Goal: Check status: Check status

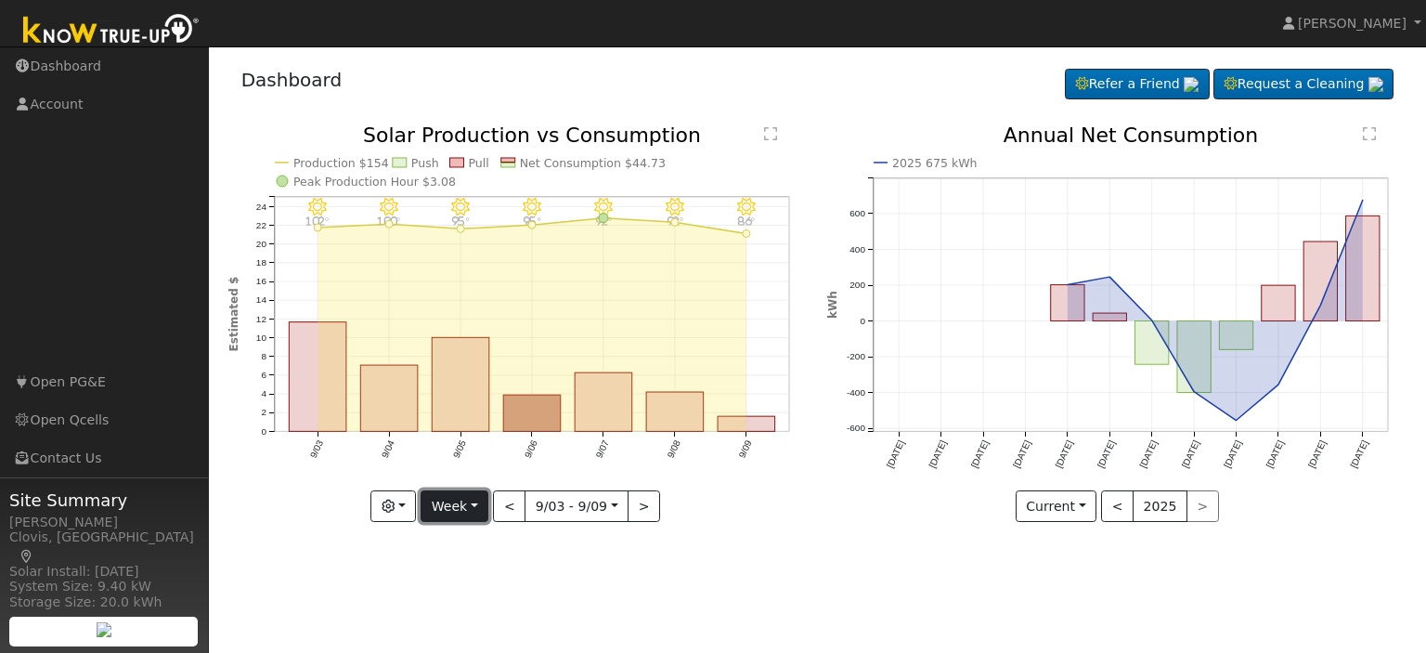
click at [475, 506] on button "Week" at bounding box center [455, 506] width 68 height 32
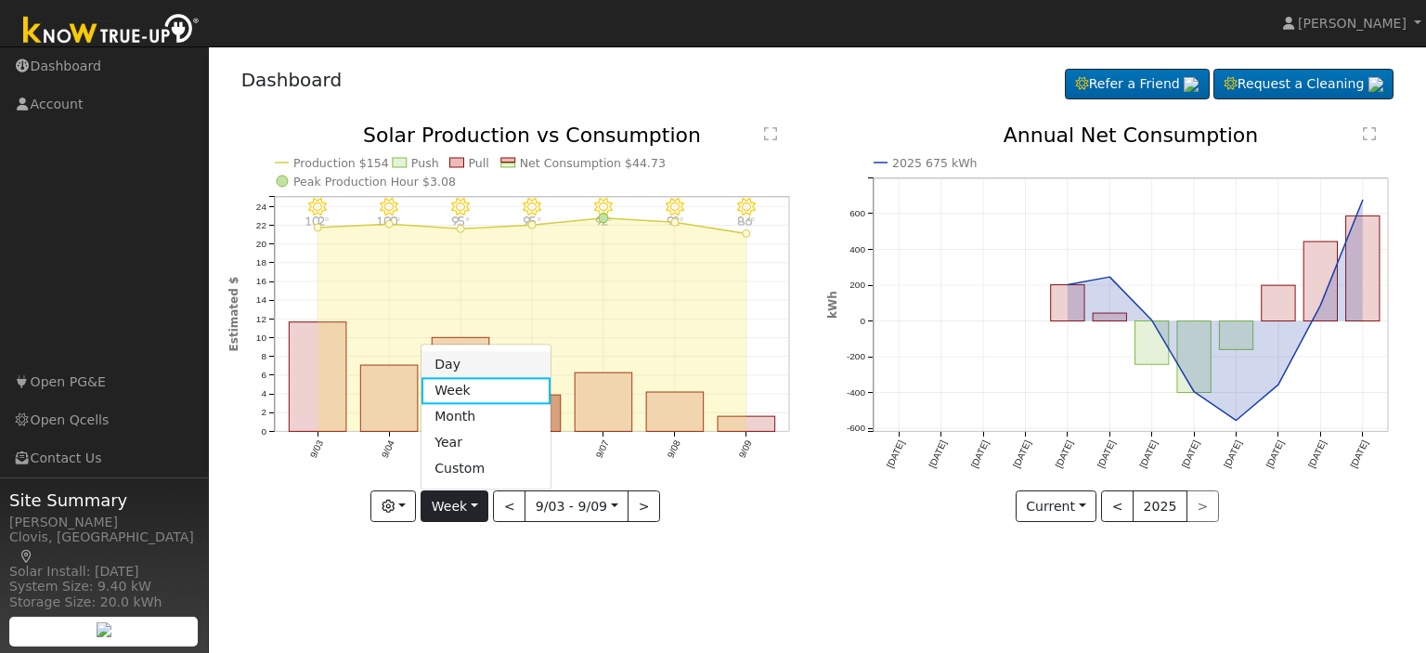
click at [475, 359] on link "Day" at bounding box center [486, 365] width 129 height 26
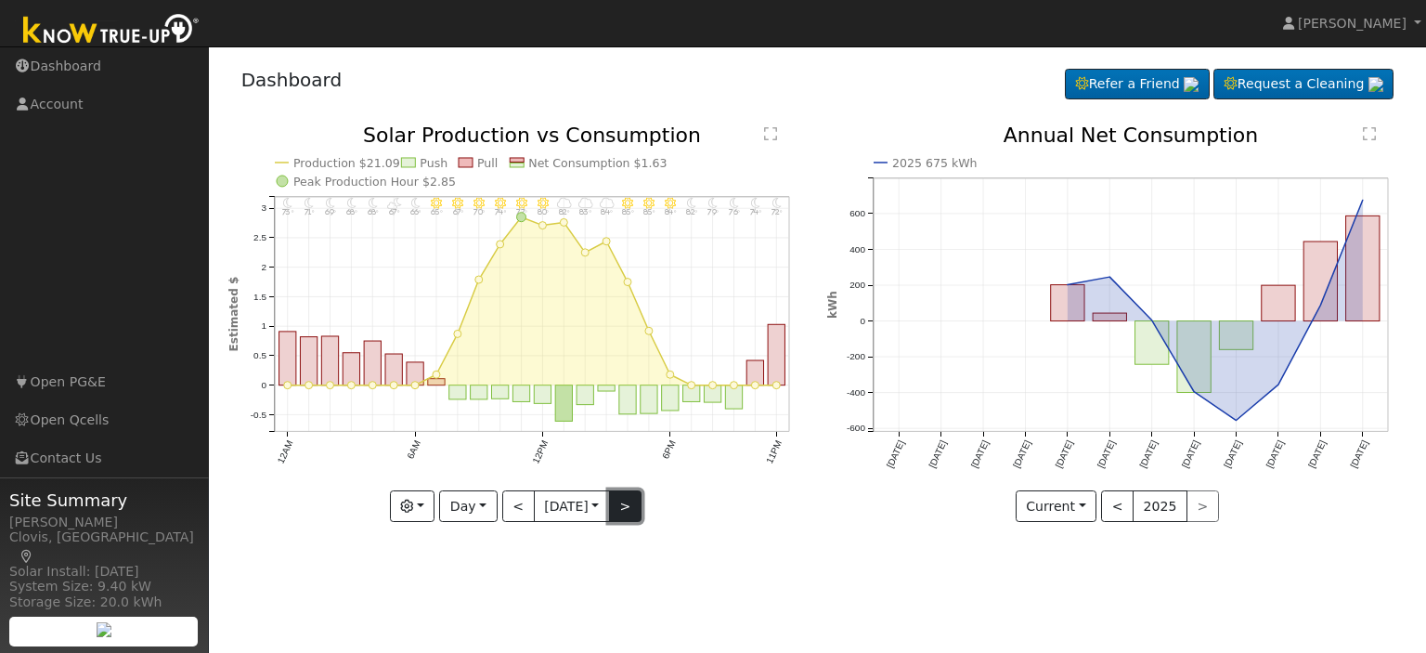
click at [622, 508] on button ">" at bounding box center [625, 506] width 33 height 32
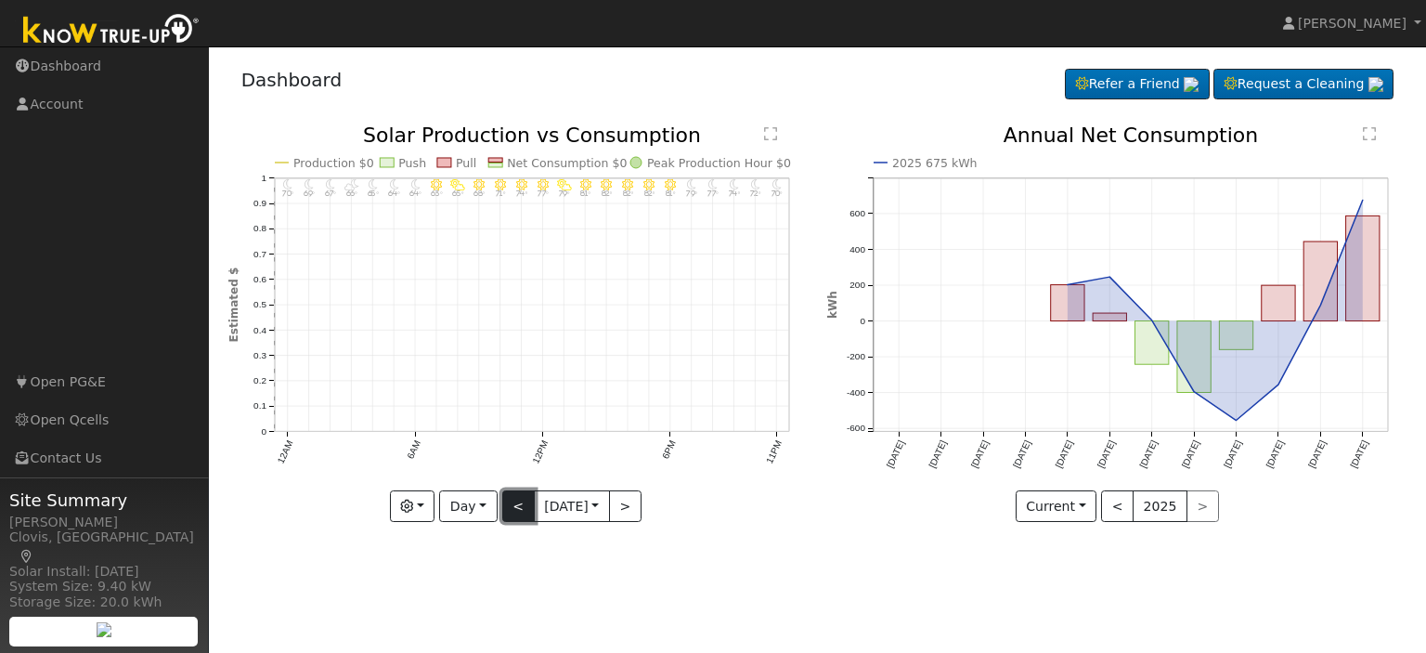
click at [507, 506] on button "<" at bounding box center [518, 506] width 33 height 32
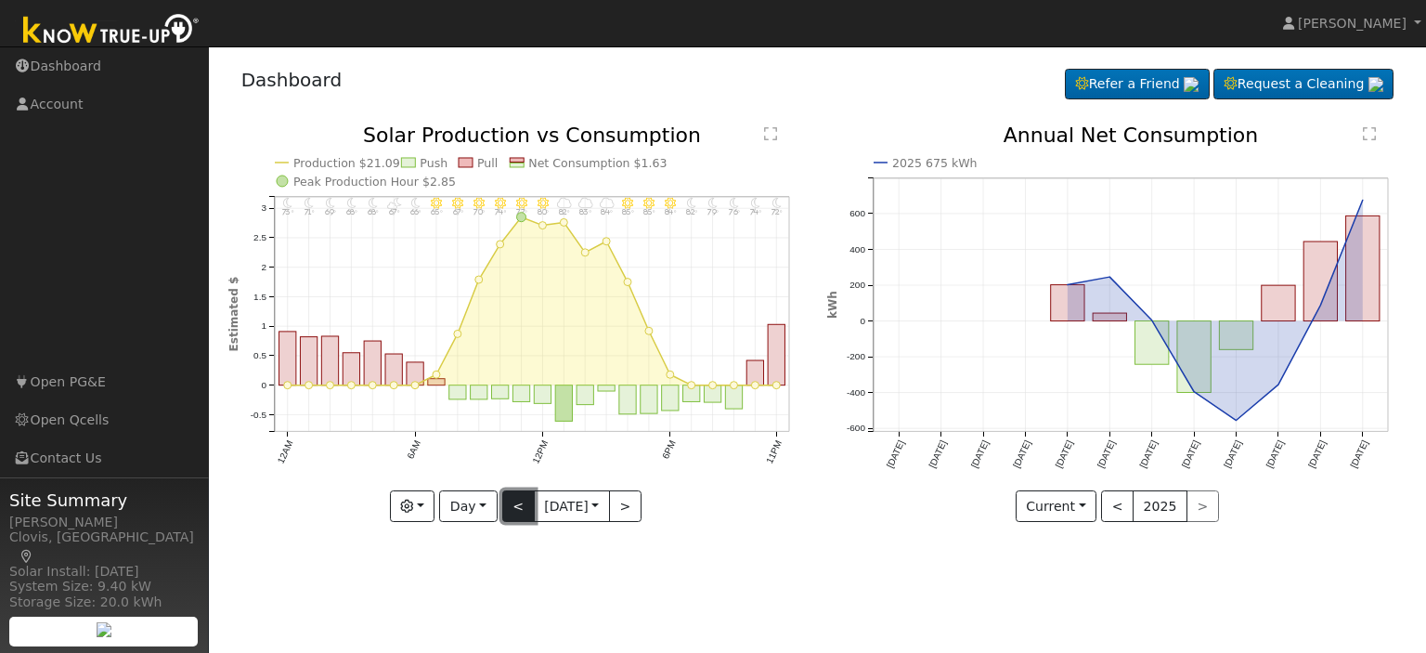
click at [507, 506] on button "<" at bounding box center [518, 506] width 33 height 32
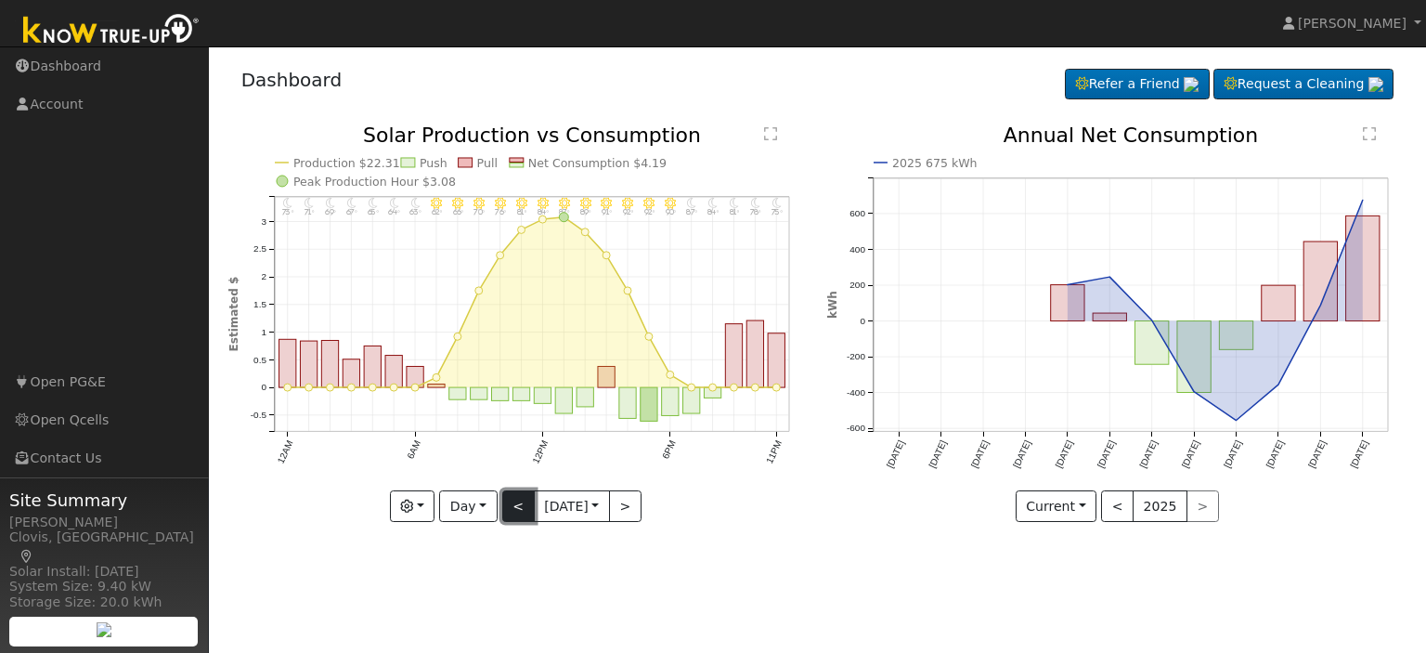
click at [507, 506] on button "<" at bounding box center [518, 506] width 33 height 32
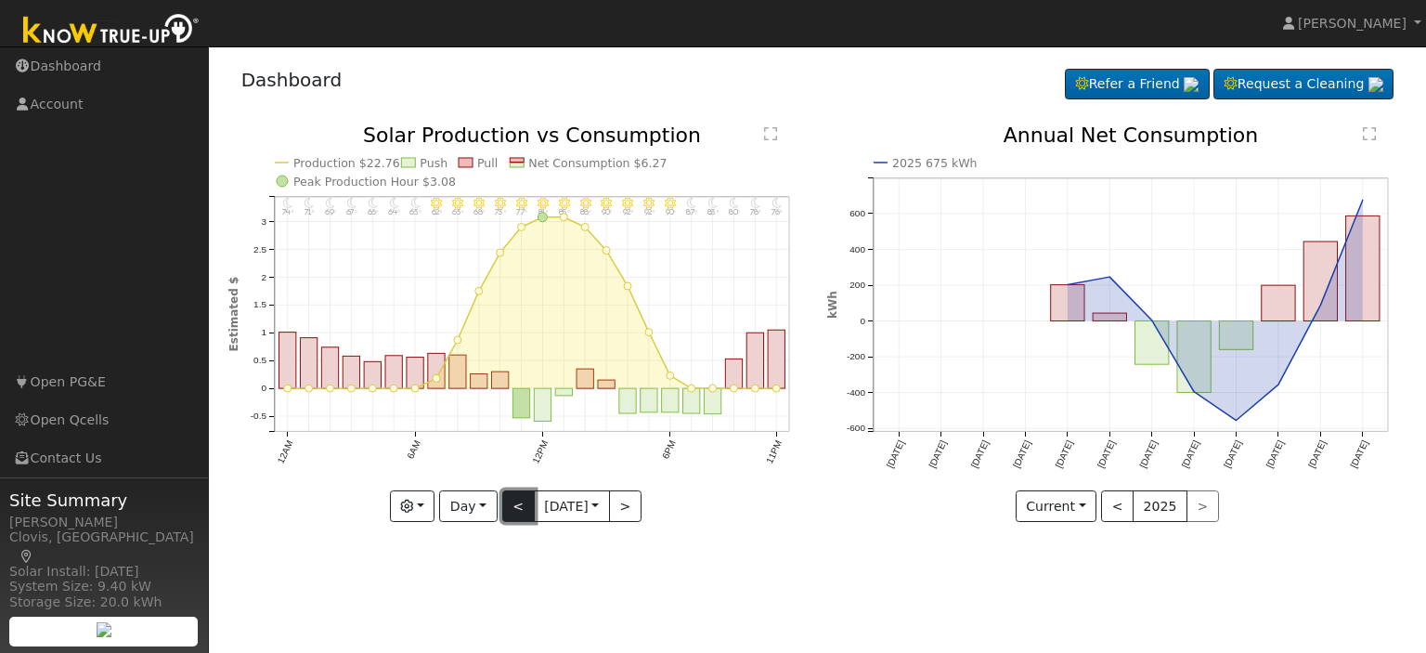
click at [507, 506] on button "<" at bounding box center [518, 506] width 33 height 32
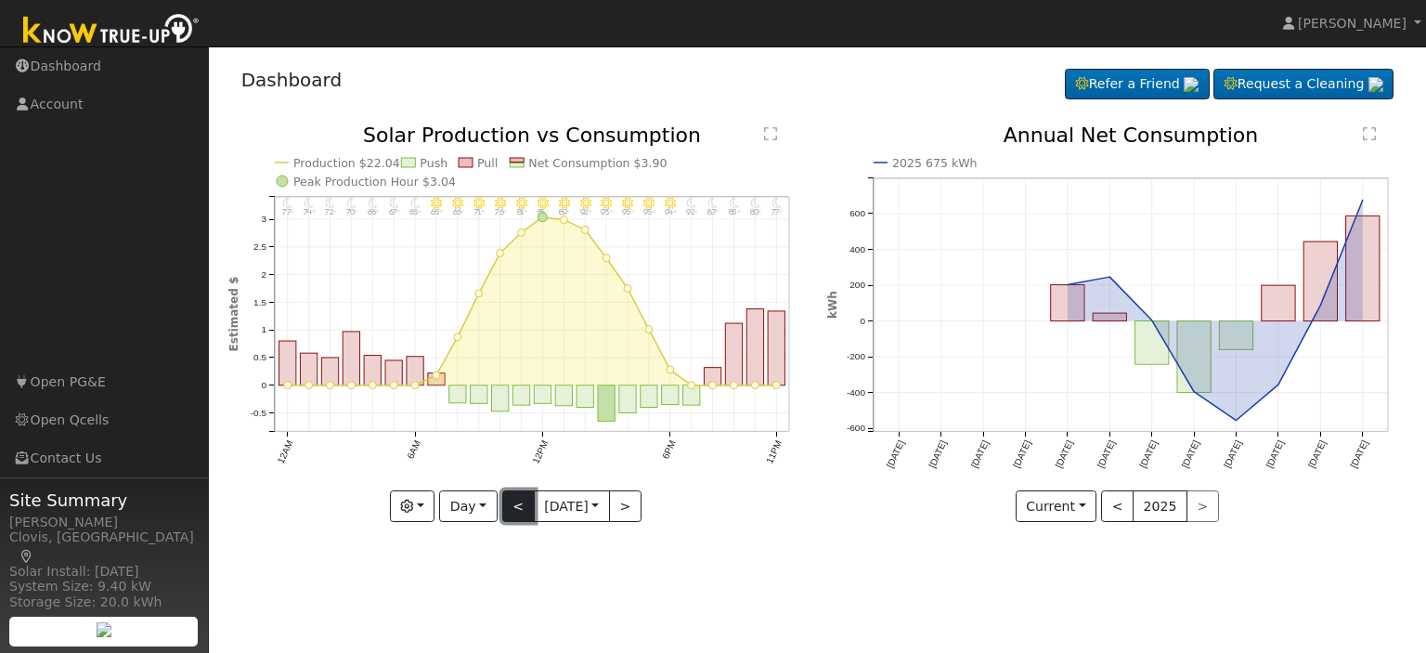
click at [507, 506] on button "<" at bounding box center [518, 506] width 33 height 32
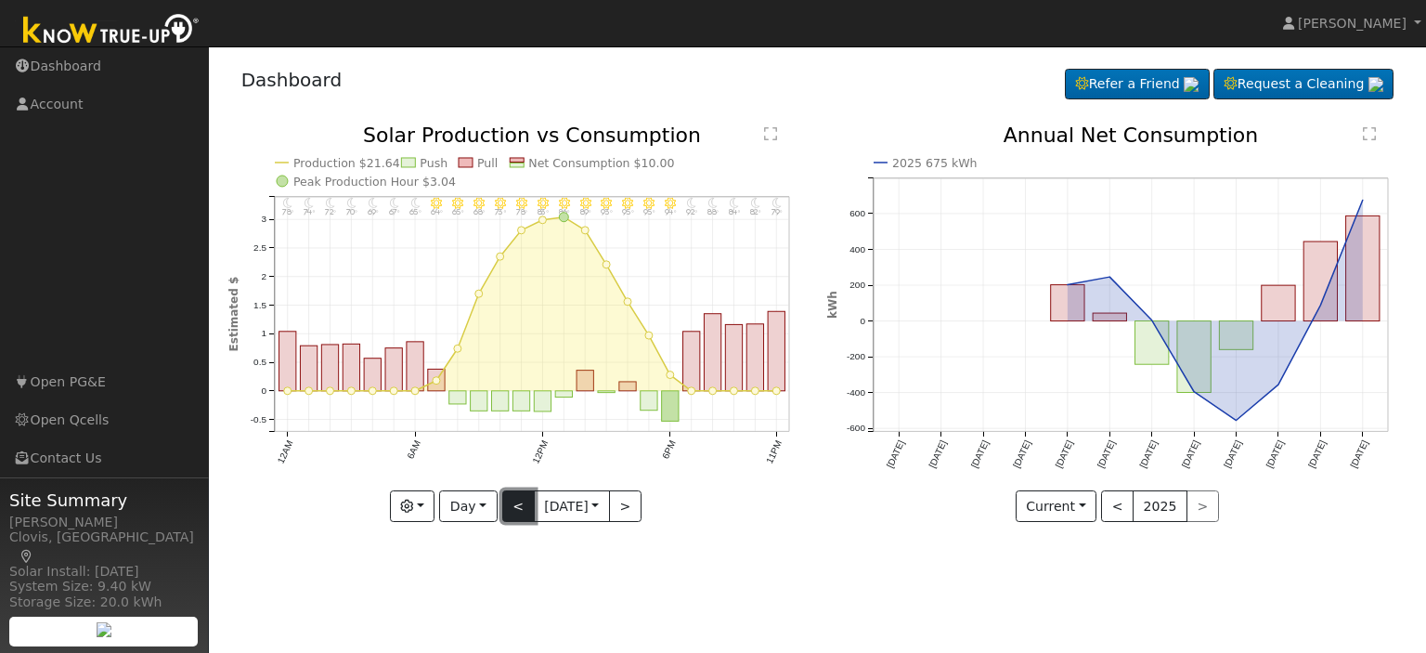
click at [507, 506] on button "<" at bounding box center [518, 506] width 33 height 32
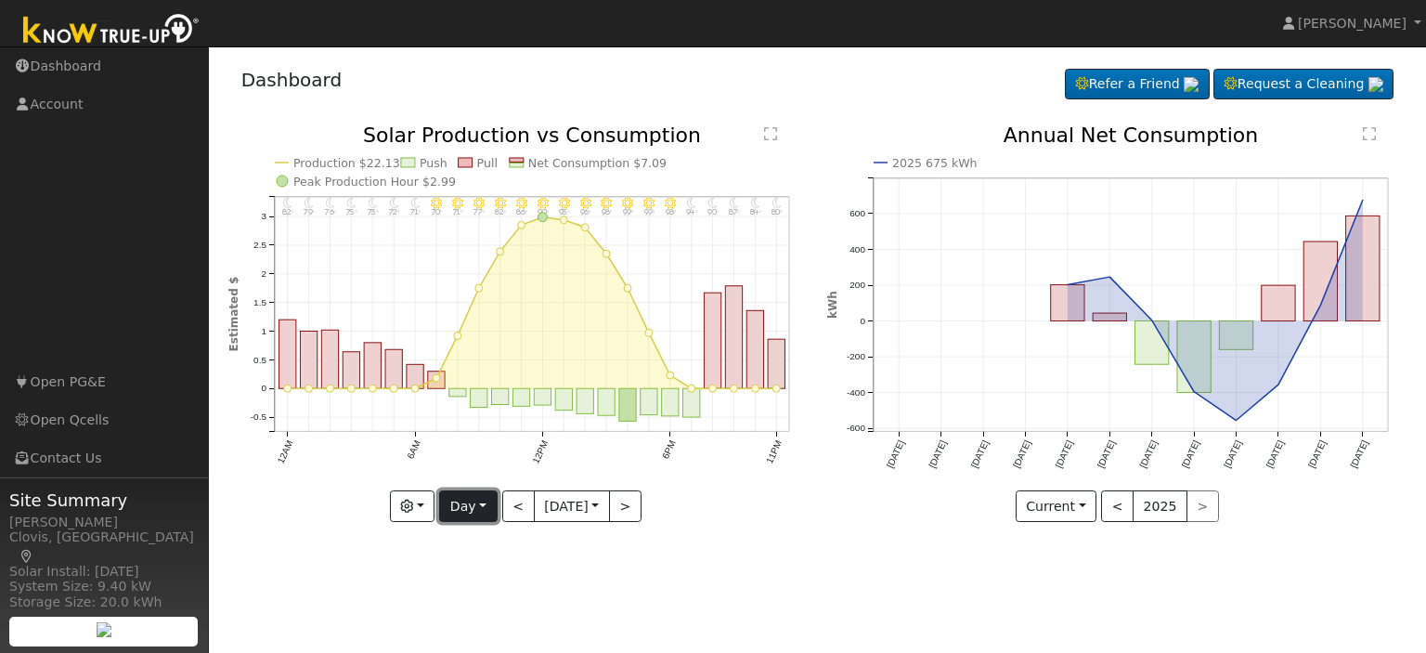
click at [483, 504] on button "Day" at bounding box center [468, 506] width 58 height 32
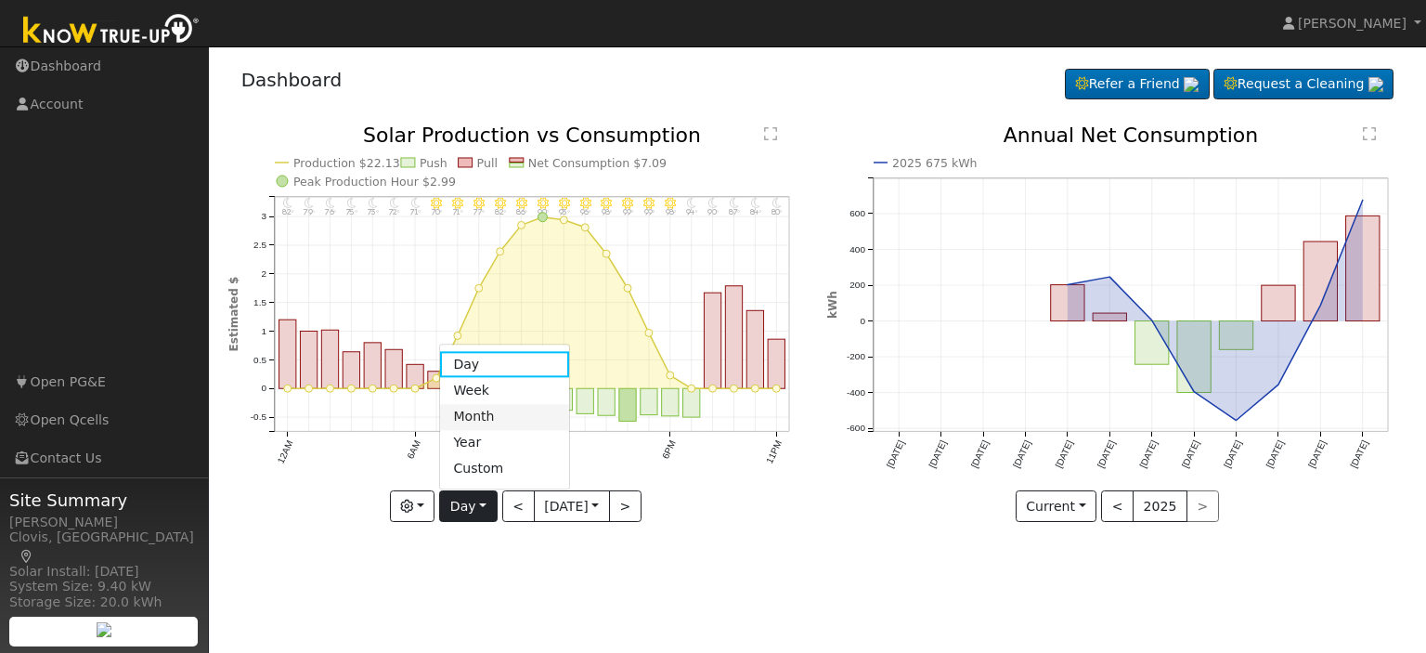
click at [472, 409] on link "Month" at bounding box center [504, 417] width 129 height 26
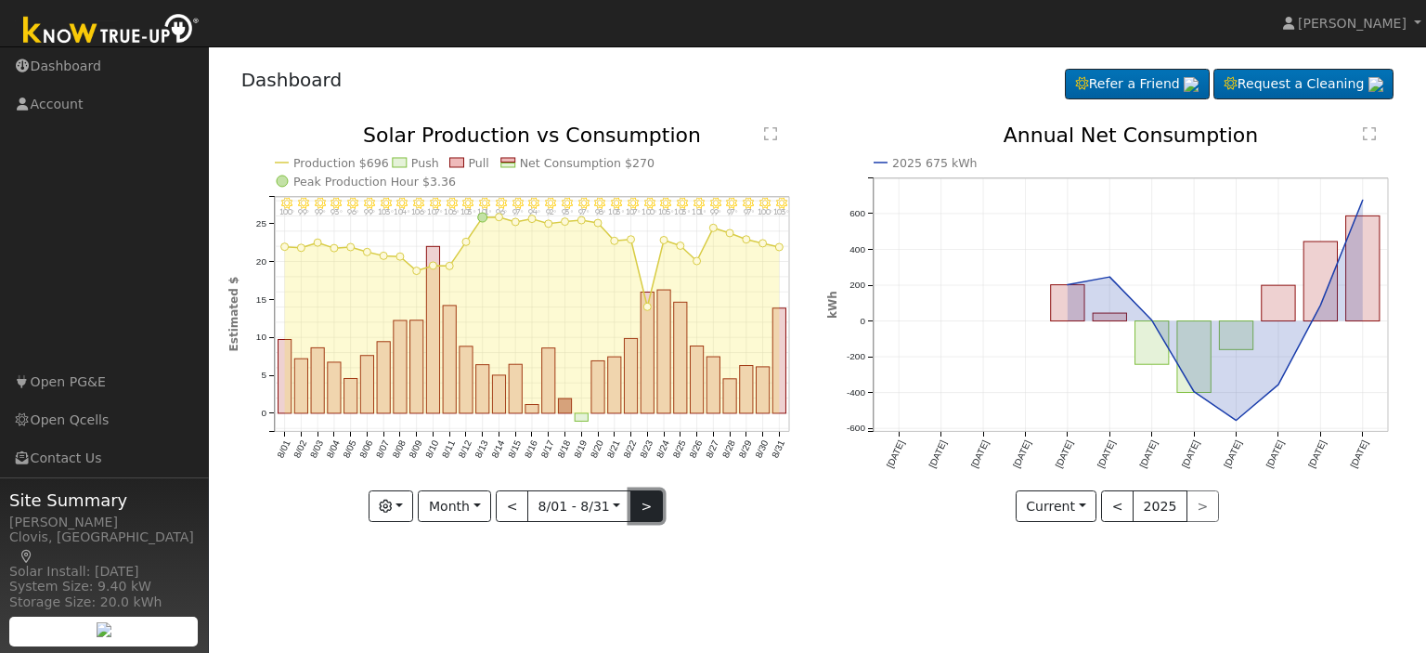
click at [643, 510] on button ">" at bounding box center [647, 506] width 33 height 32
type input "[DATE]"
